Goal: Task Accomplishment & Management: Complete application form

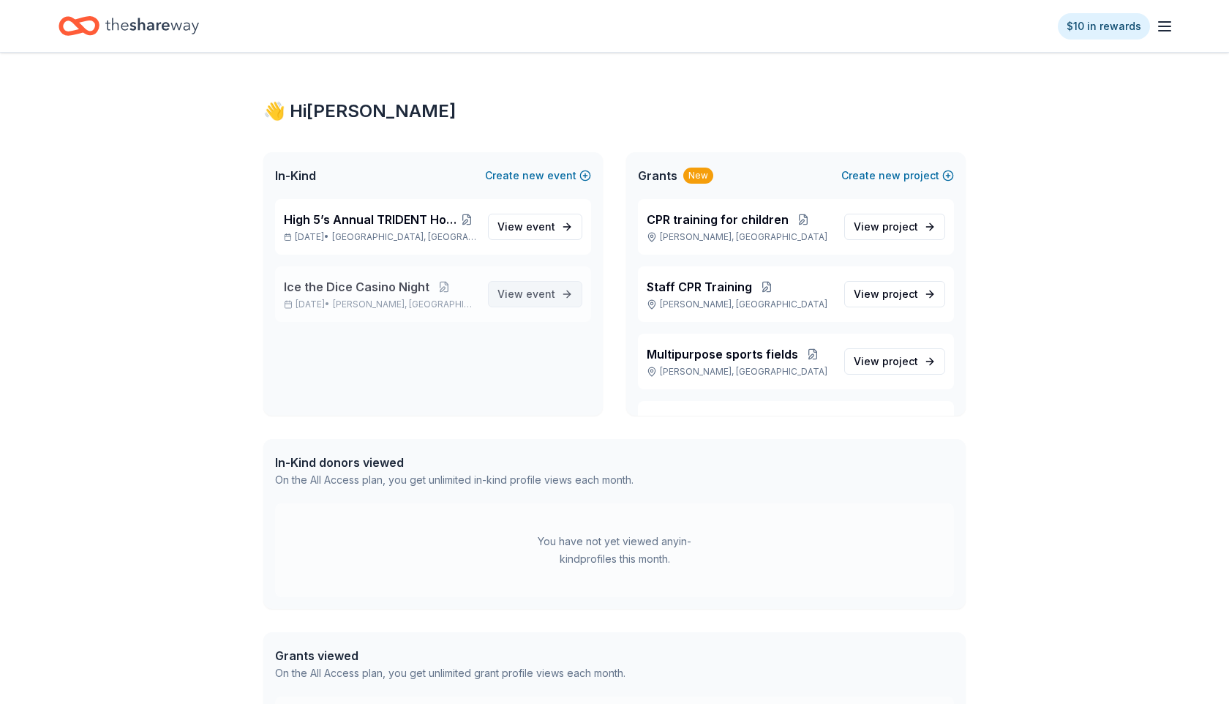
click at [539, 298] on span "event" at bounding box center [540, 293] width 29 height 12
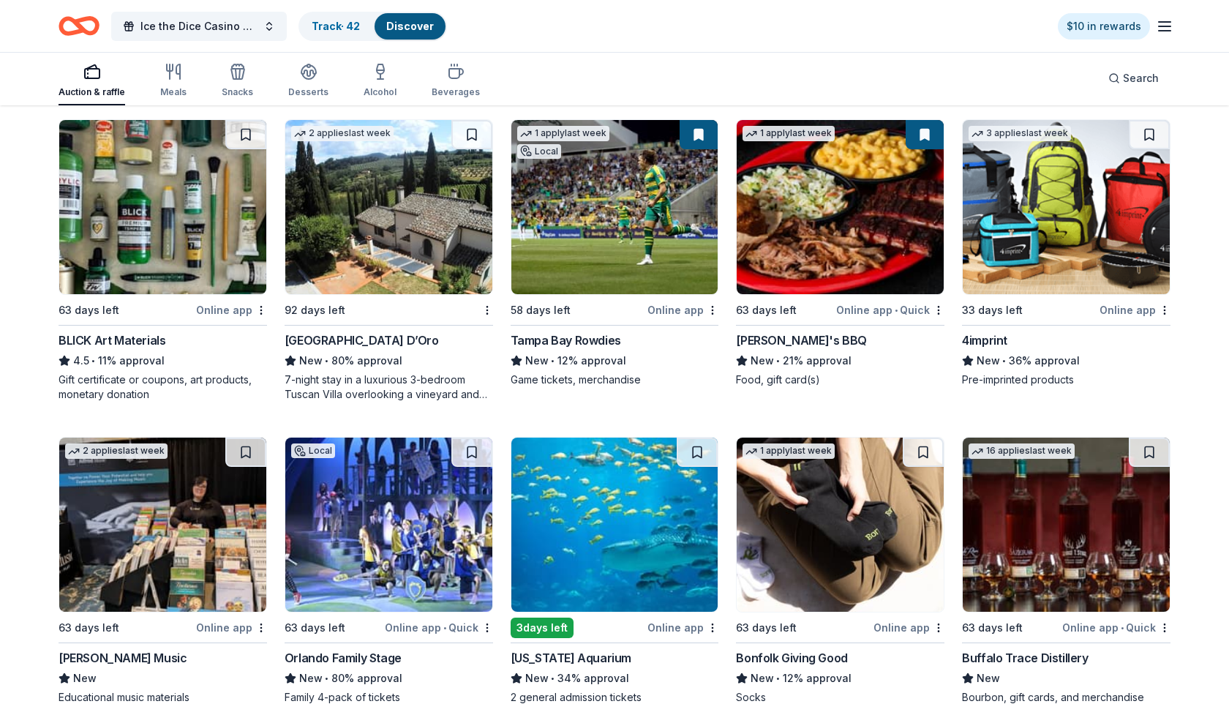
scroll to position [3312, 0]
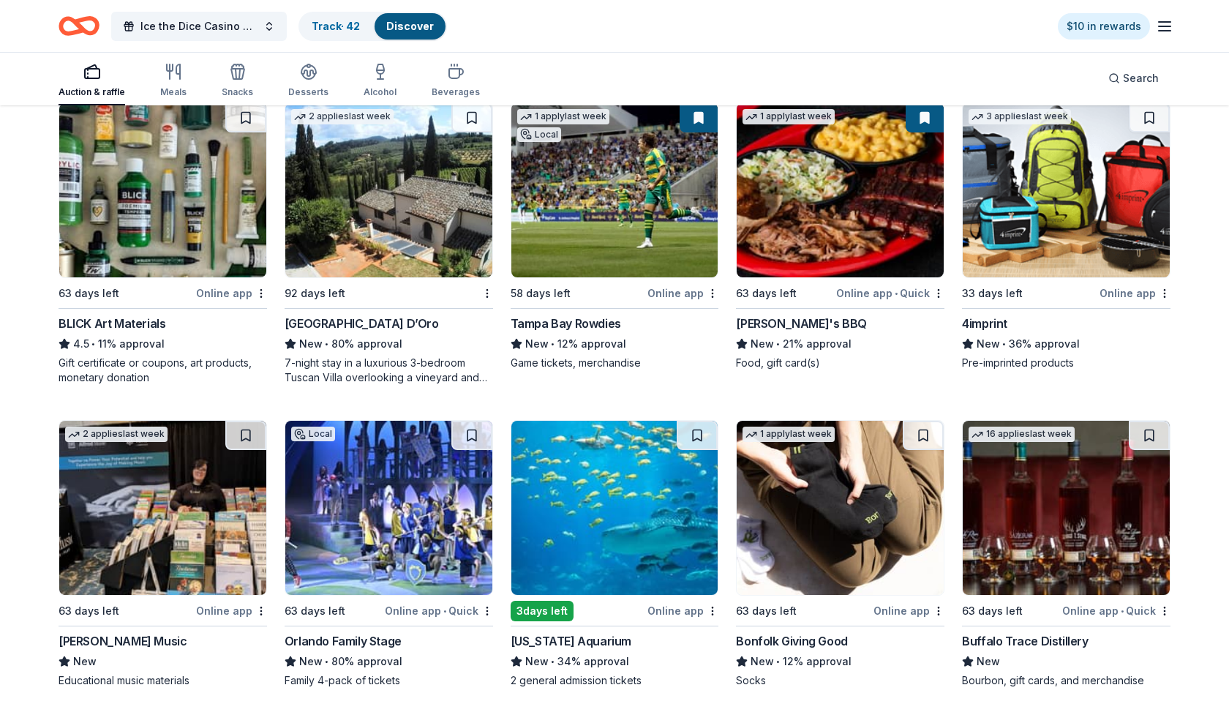
click at [679, 296] on div "Online app" at bounding box center [682, 293] width 71 height 18
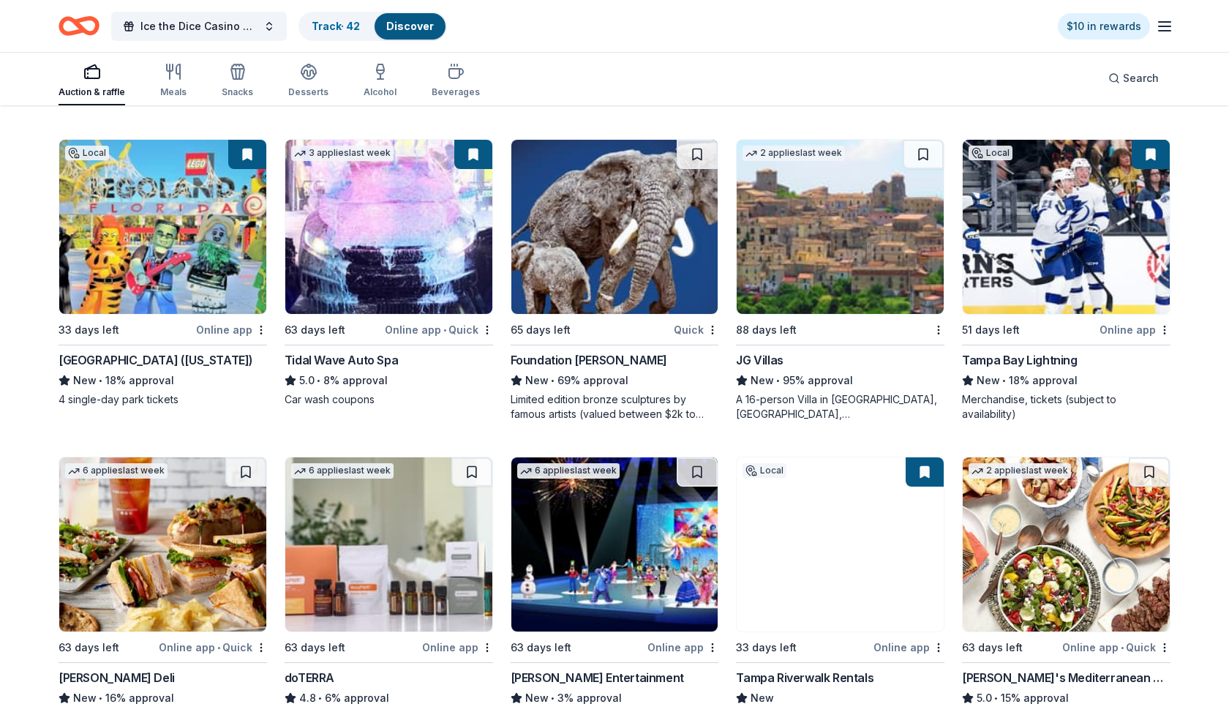
scroll to position [3897, 0]
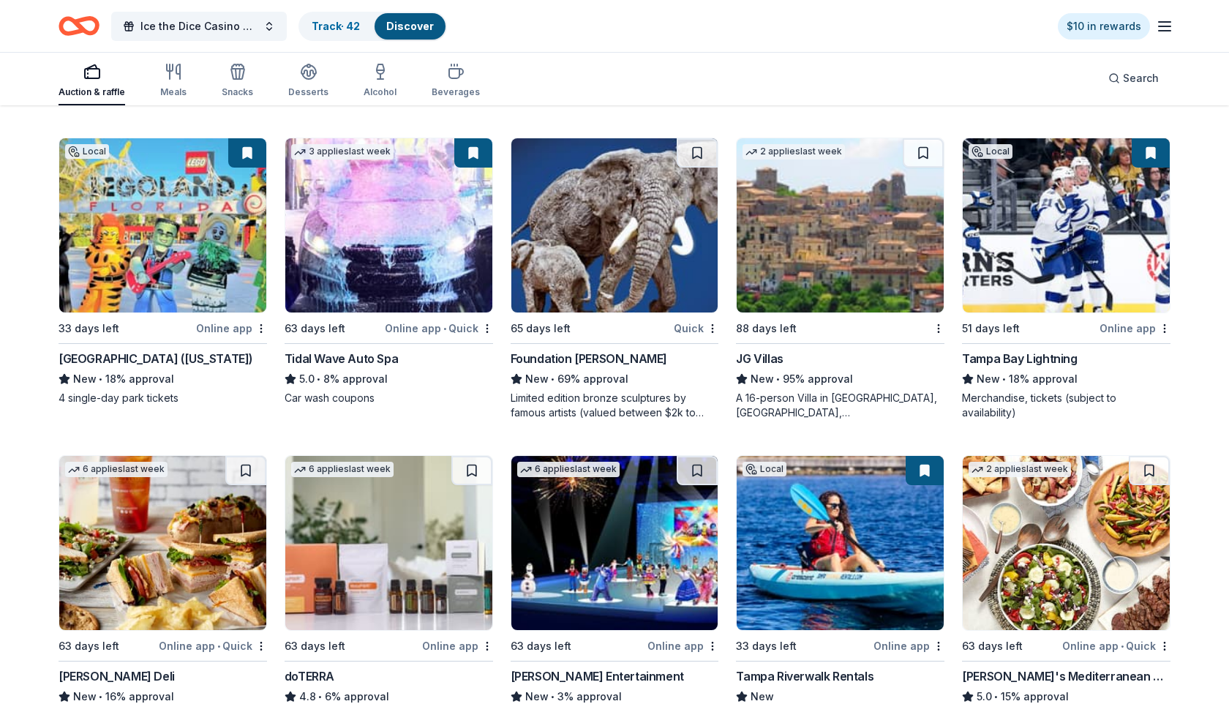
click at [1013, 352] on div "Tampa Bay Lightning" at bounding box center [1019, 359] width 115 height 18
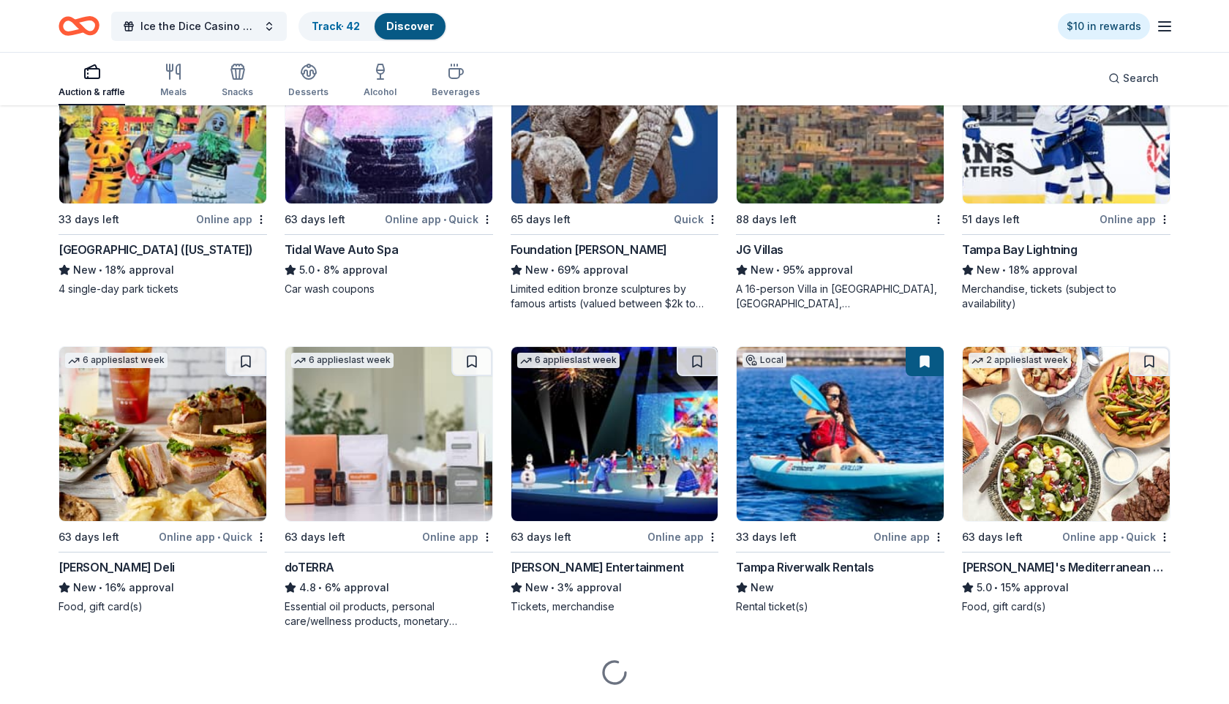
scroll to position [4047, 0]
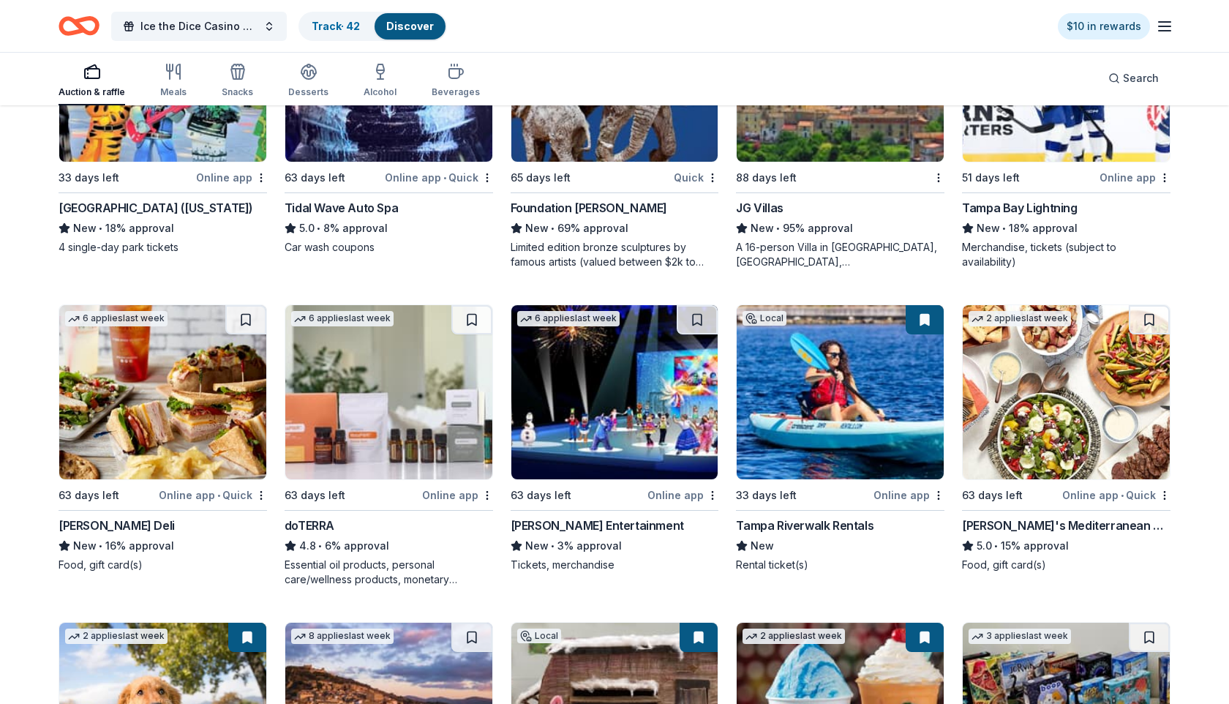
click at [563, 521] on div "Feld Entertainment" at bounding box center [596, 525] width 173 height 18
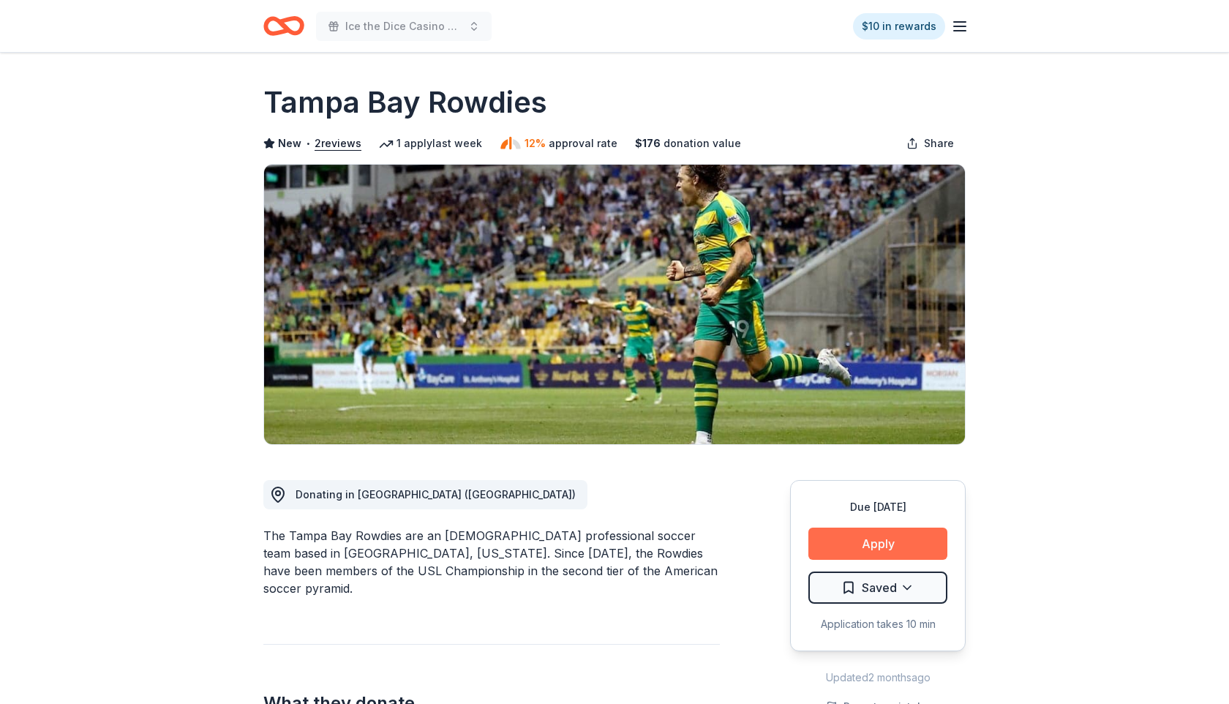
click at [870, 540] on button "Apply" at bounding box center [877, 543] width 139 height 32
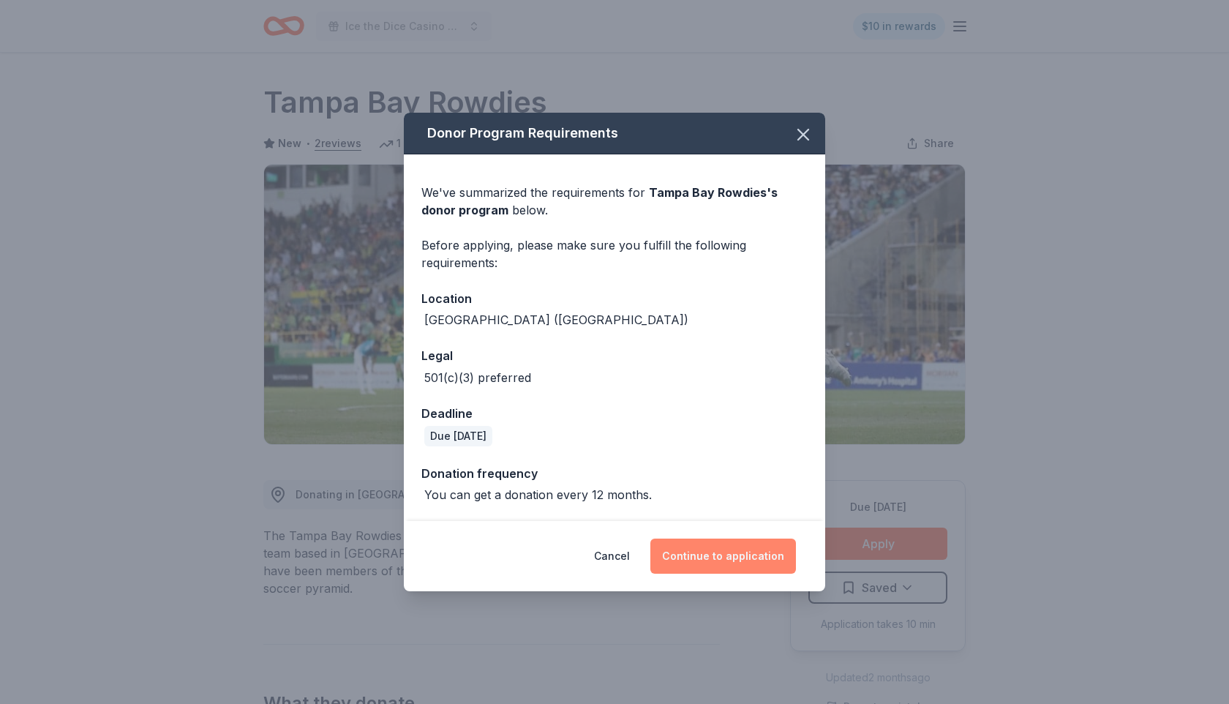
click at [713, 560] on button "Continue to application" at bounding box center [723, 555] width 146 height 35
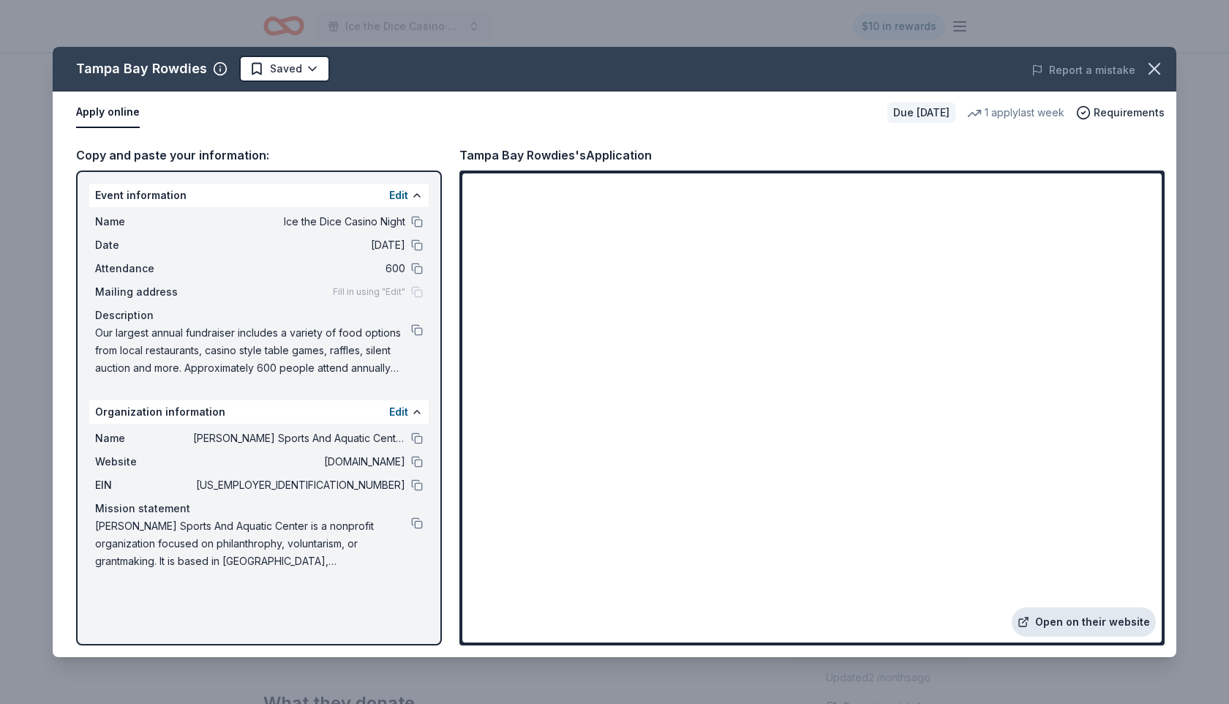
click at [1086, 621] on link "Open on their website" at bounding box center [1083, 621] width 144 height 29
click at [1153, 65] on icon "button" at bounding box center [1154, 69] width 20 height 20
